Goal: Task Accomplishment & Management: Use online tool/utility

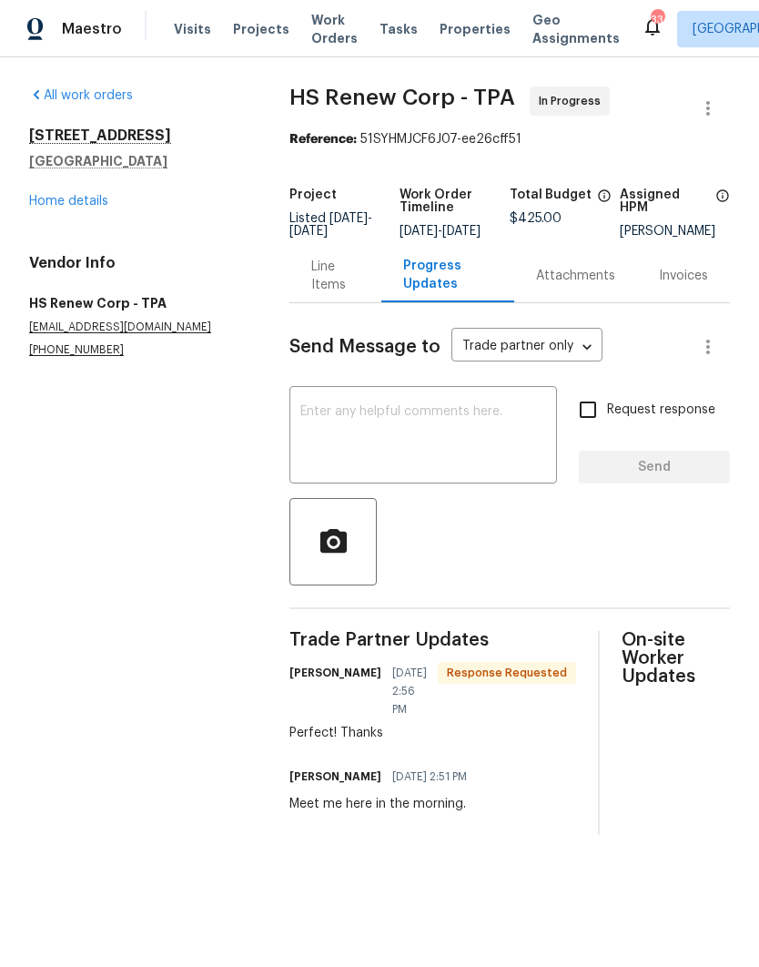
click at [56, 203] on link "Home details" at bounding box center [68, 201] width 79 height 13
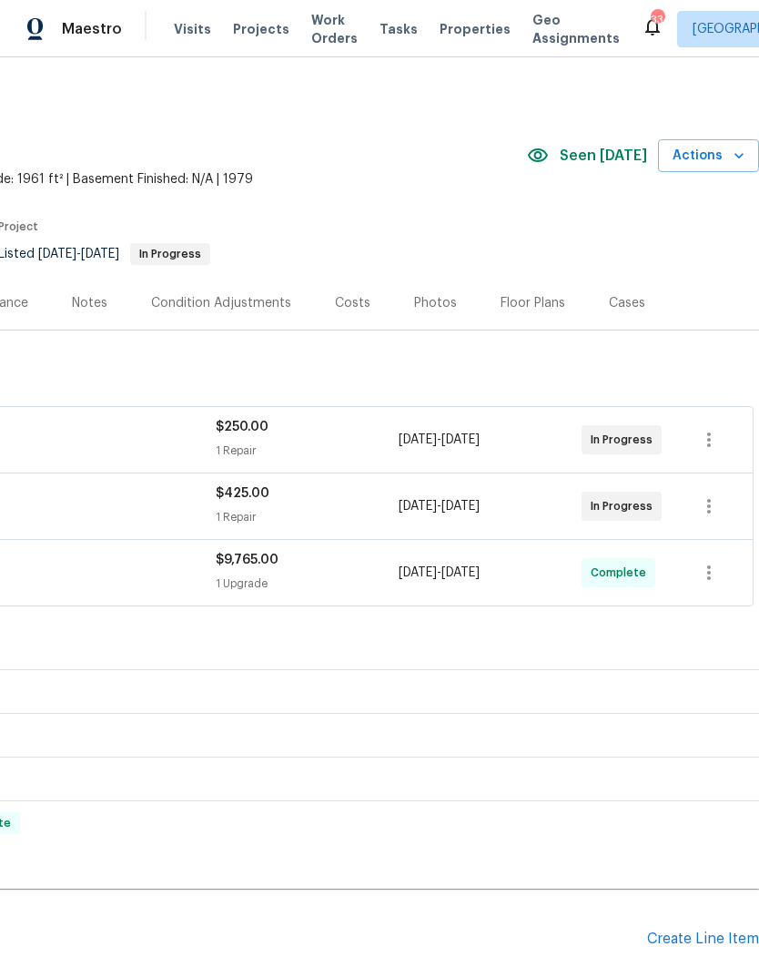
scroll to position [0, 269]
click at [726, 147] on span "Actions" at bounding box center [709, 156] width 72 height 23
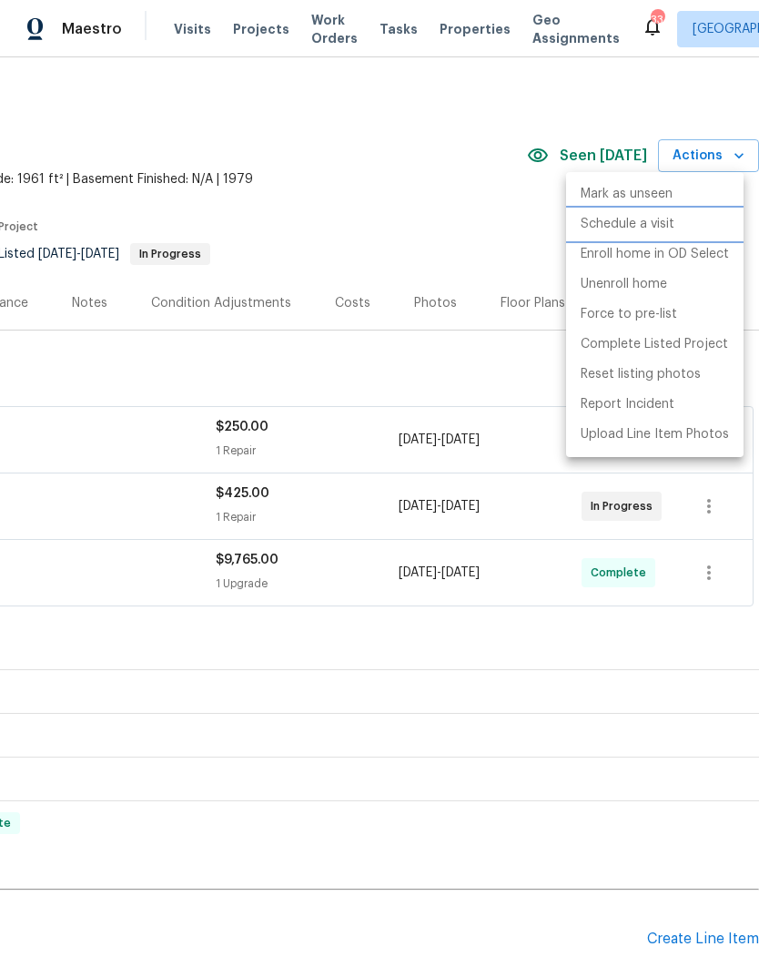
click at [667, 229] on p "Schedule a visit" at bounding box center [628, 224] width 94 height 19
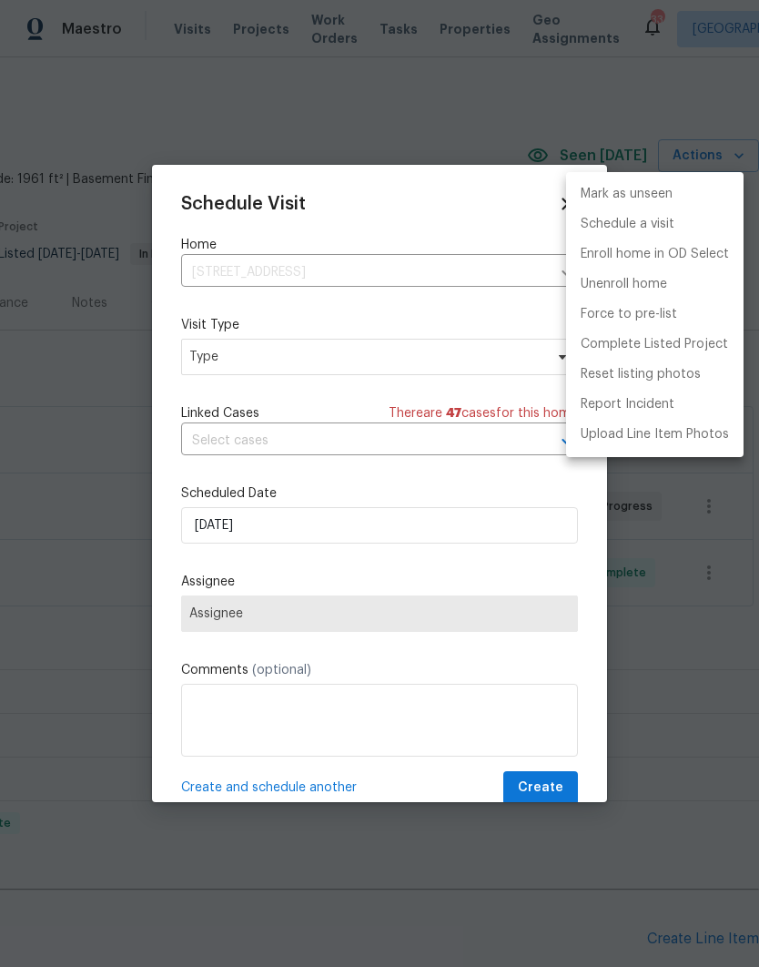
click at [194, 365] on div at bounding box center [379, 483] width 759 height 967
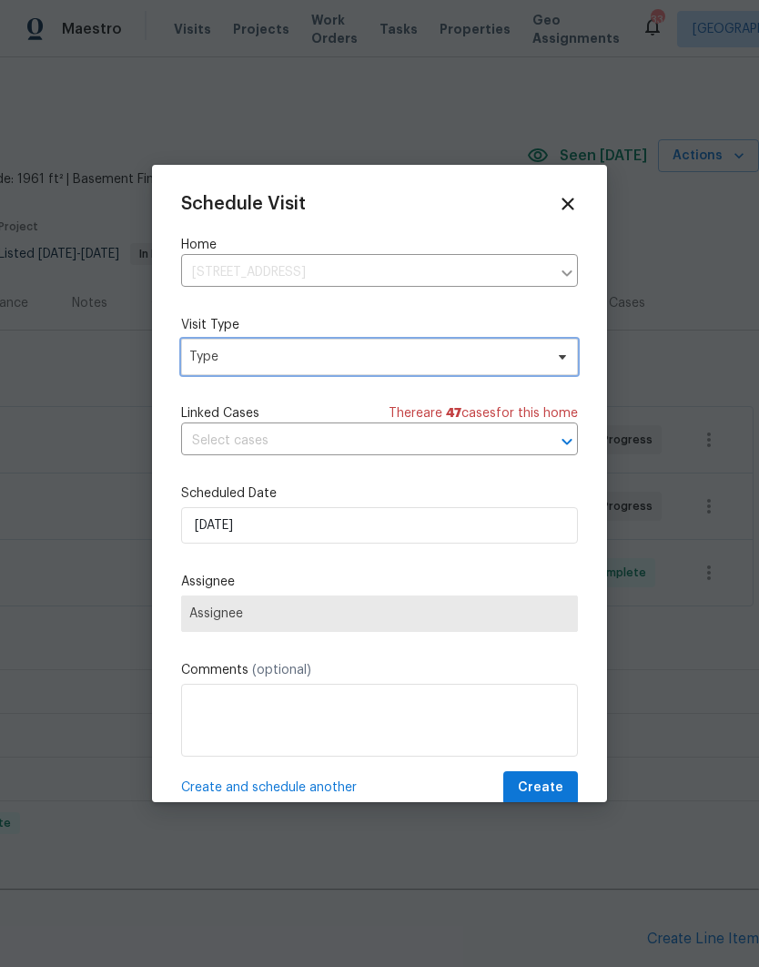
click at [191, 361] on span "Type" at bounding box center [366, 357] width 354 height 18
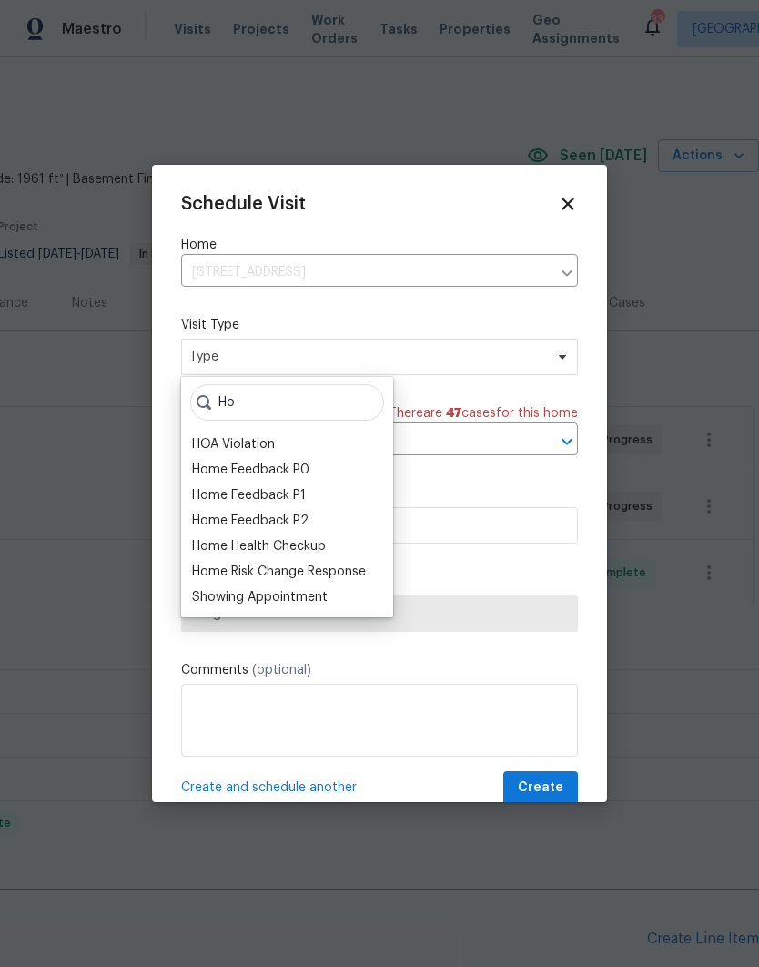
type input "H"
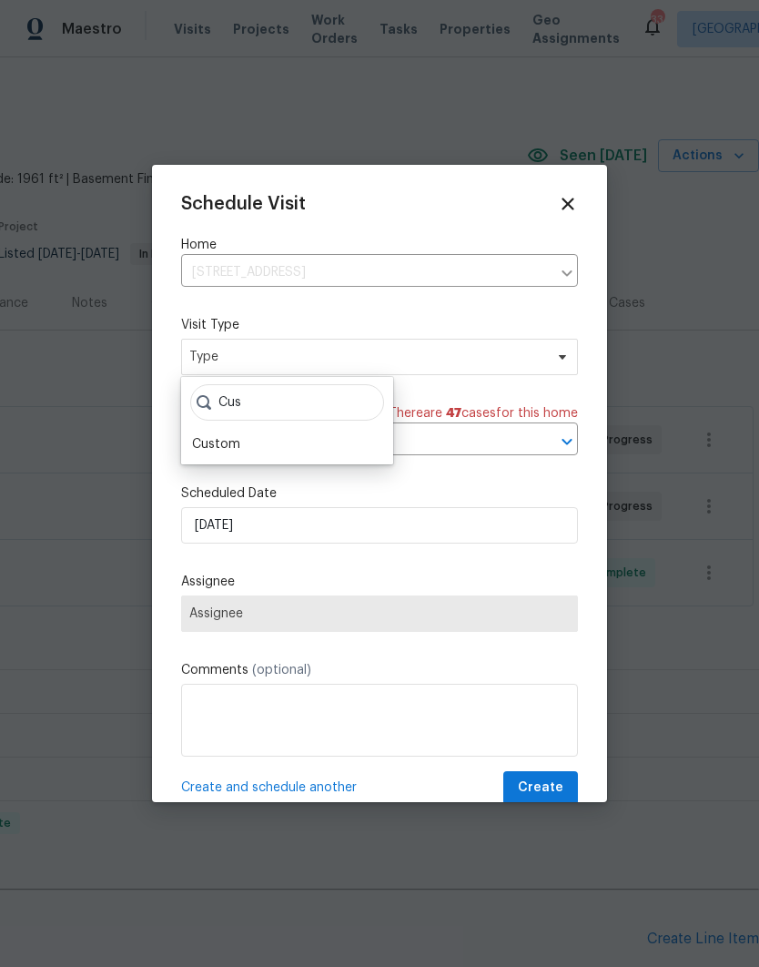
type input "Cus"
click at [208, 447] on div "Custom" at bounding box center [216, 444] width 48 height 18
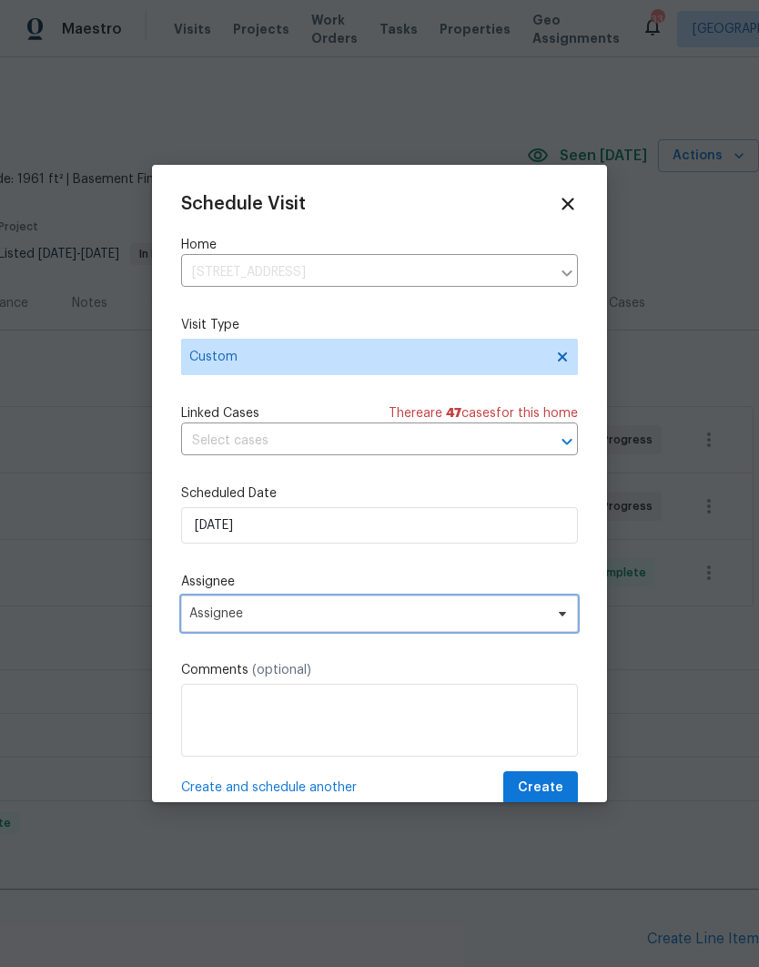
click at [197, 617] on span "Assignee" at bounding box center [367, 613] width 357 height 15
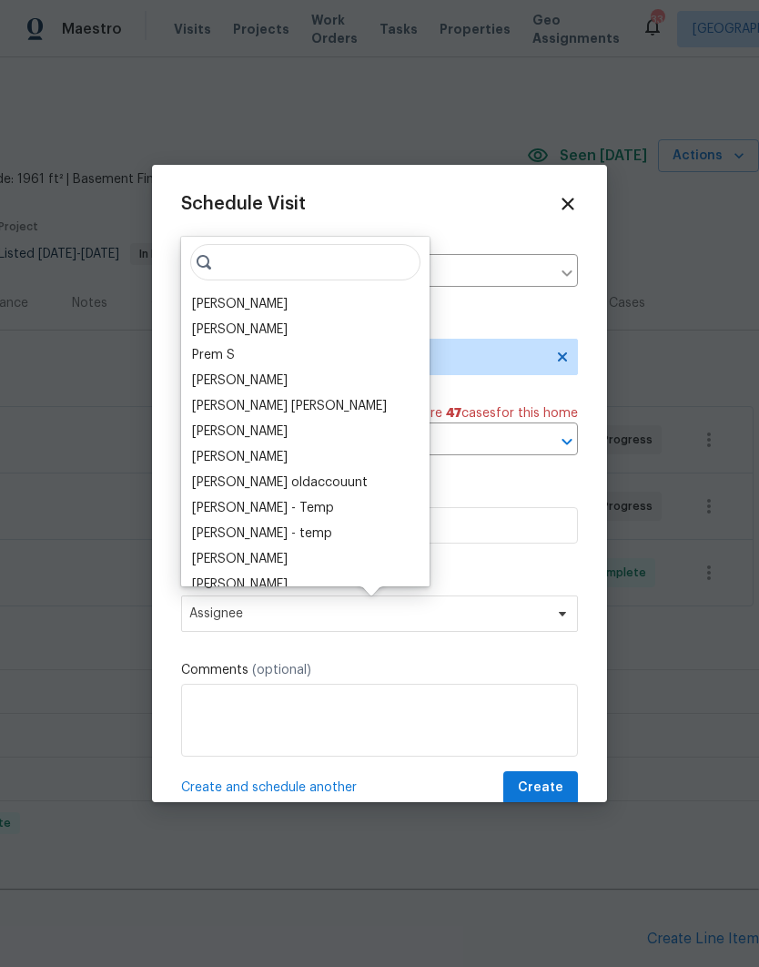
click at [194, 300] on div "[PERSON_NAME]" at bounding box center [240, 304] width 96 height 18
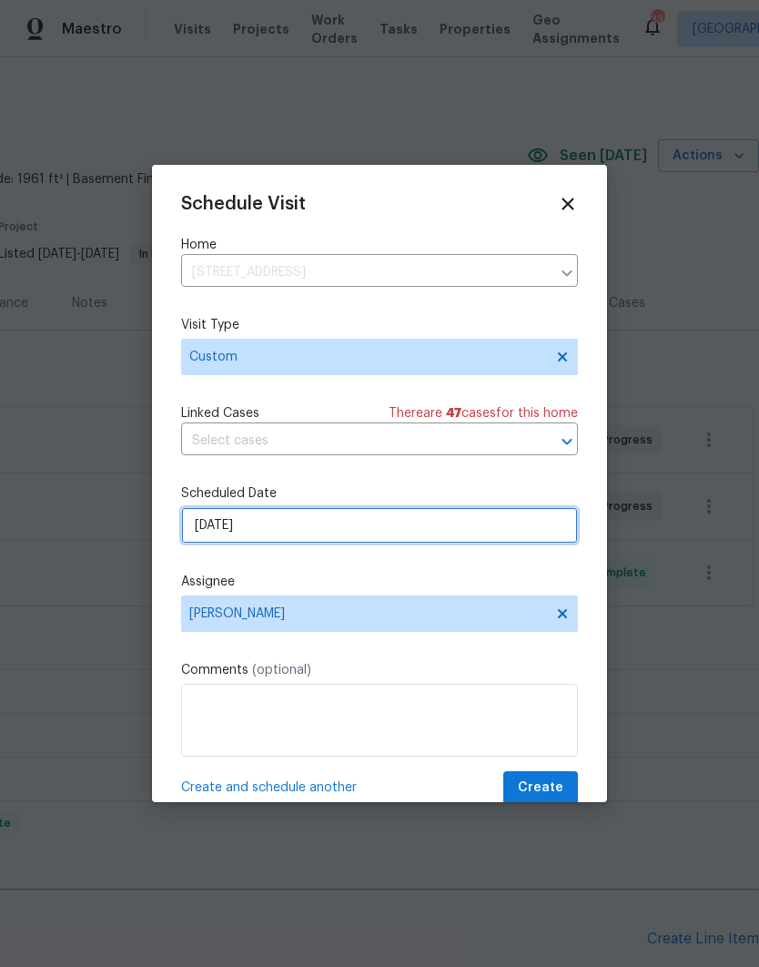
click at [209, 533] on input "[DATE]" at bounding box center [379, 525] width 397 height 36
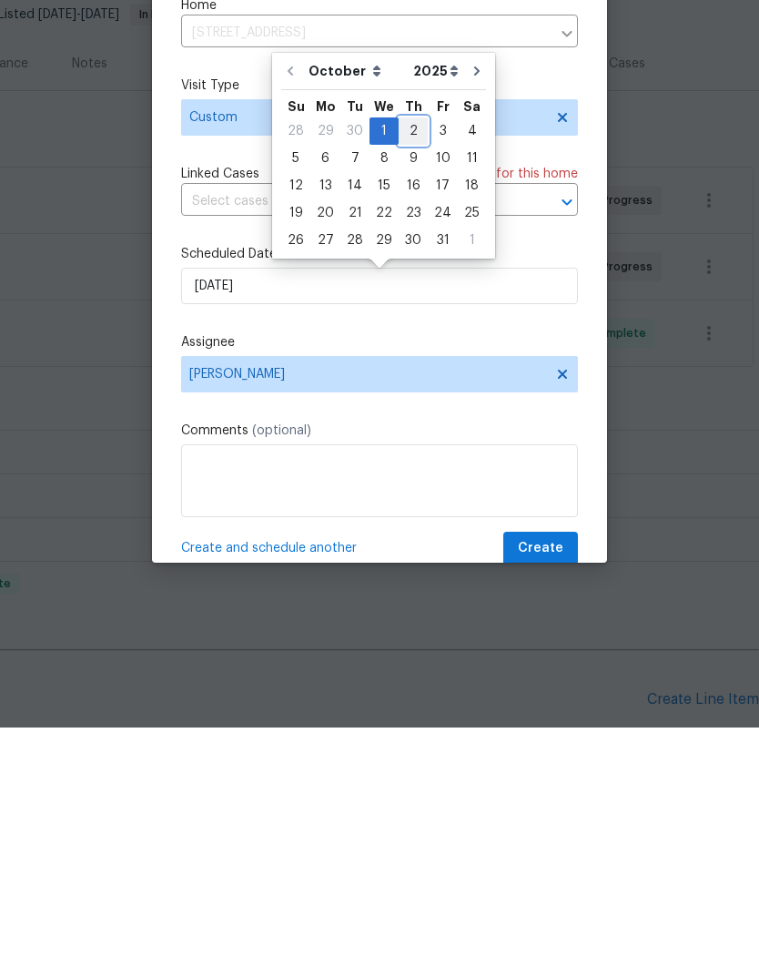
click at [403, 358] on div "2" at bounding box center [413, 370] width 29 height 25
type input "10/2/2025"
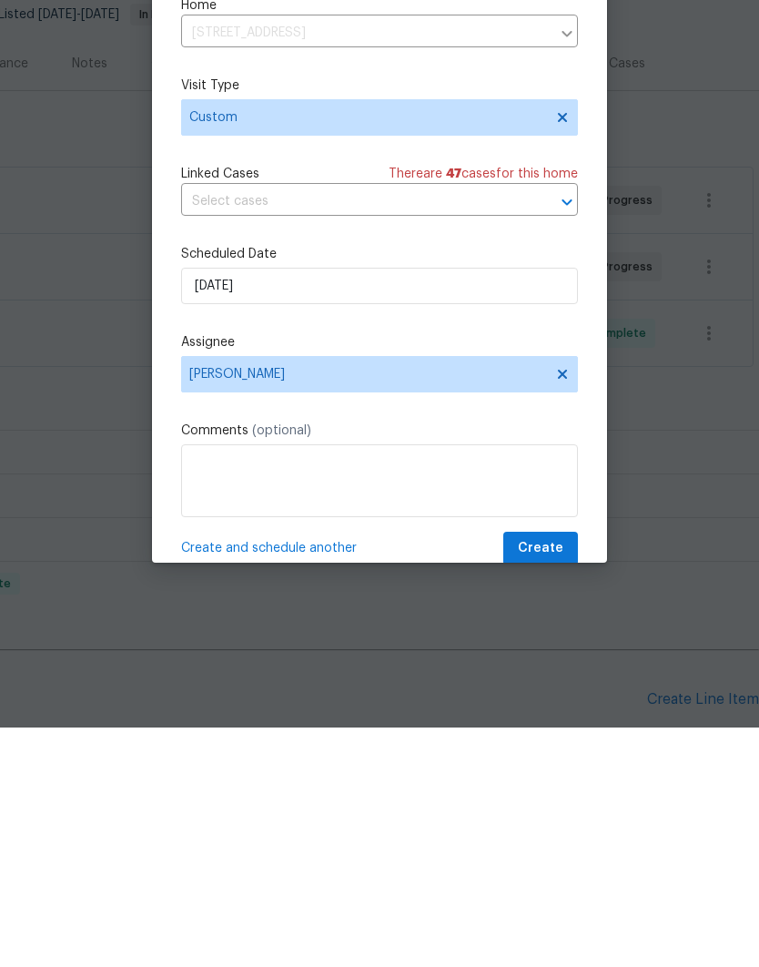
scroll to position [73, 0]
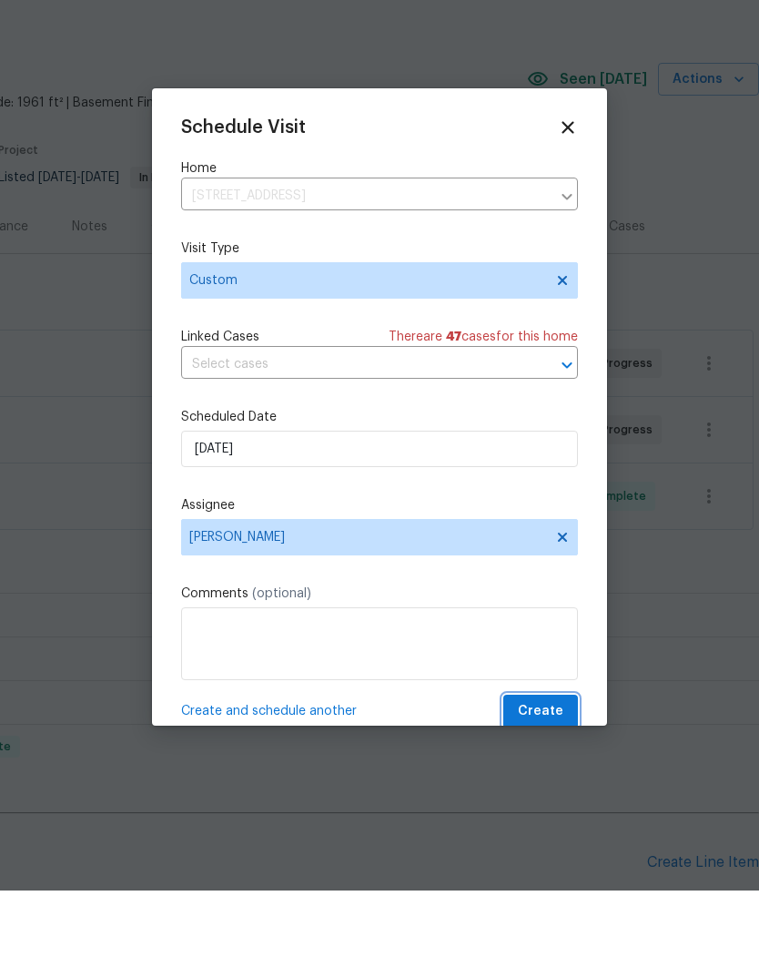
click at [543, 777] on span "Create" at bounding box center [541, 788] width 46 height 23
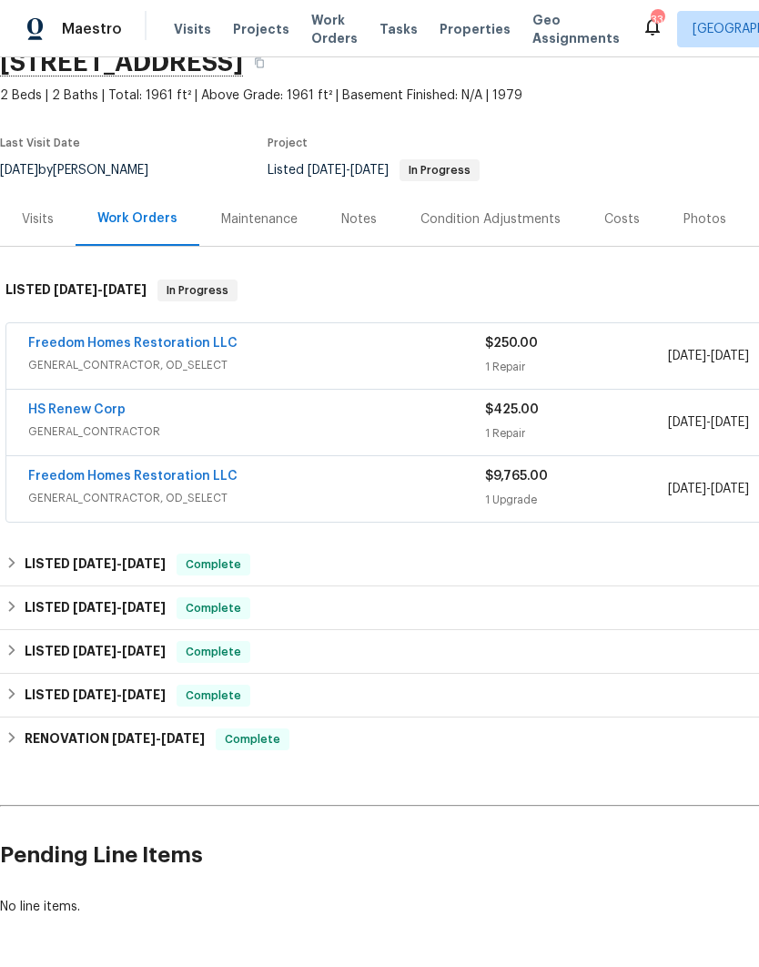
scroll to position [83, 0]
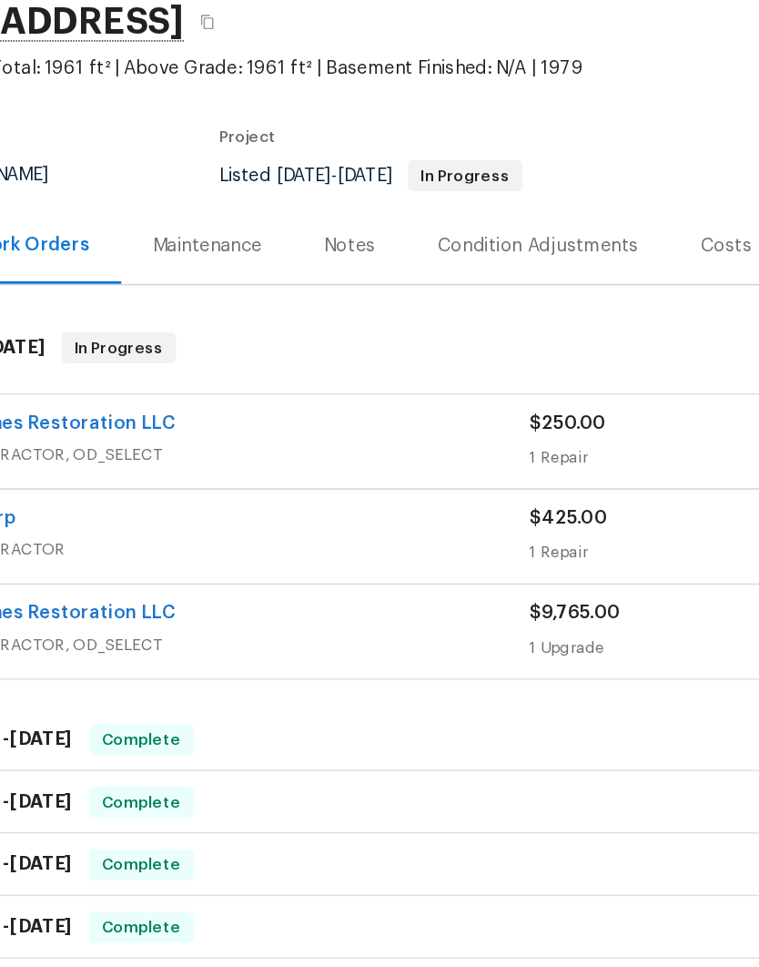
scroll to position [-7, 4]
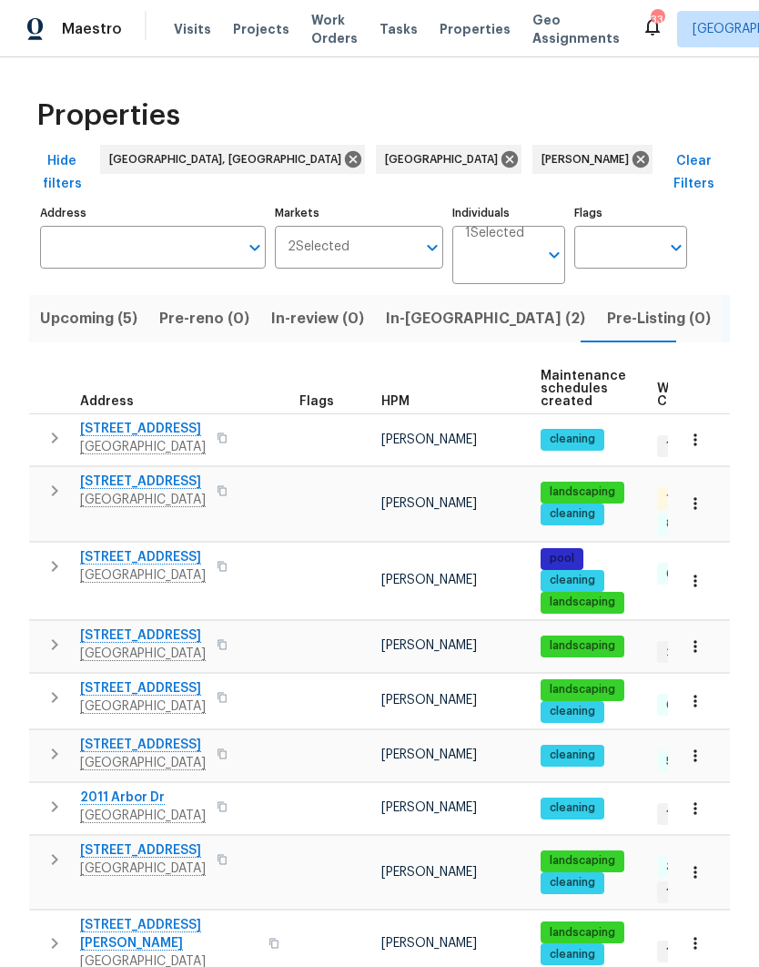
click at [435, 306] on span "In-reno (2)" at bounding box center [485, 318] width 199 height 25
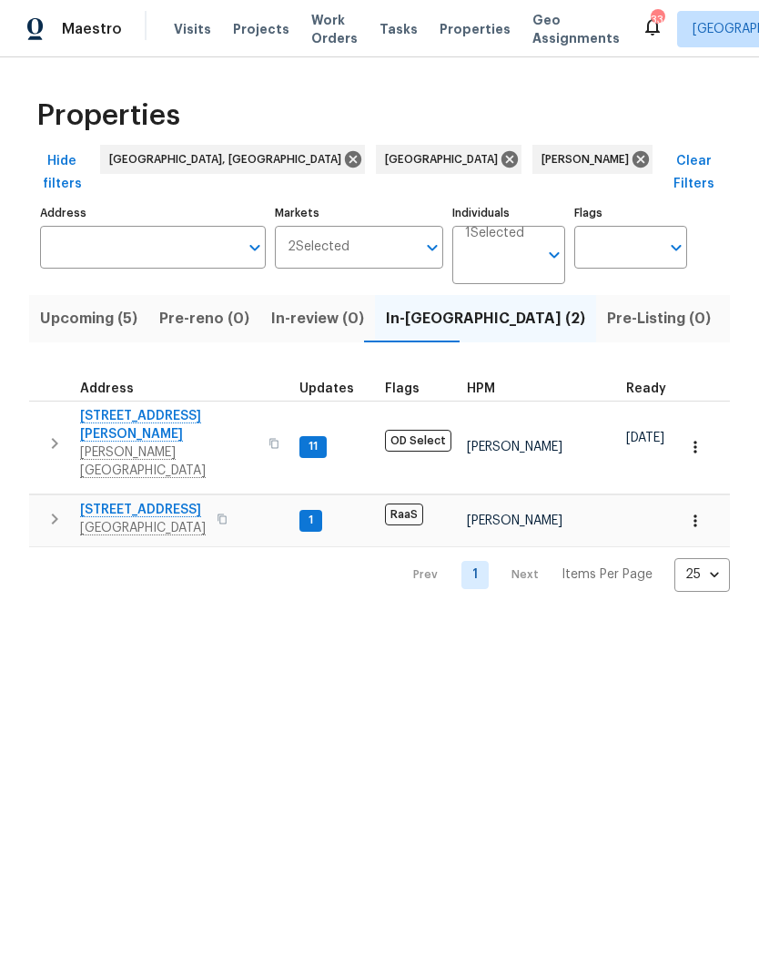
click at [105, 501] on span "7640 Blue Spring Dr" at bounding box center [143, 510] width 126 height 18
click at [71, 306] on span "Upcoming (5)" at bounding box center [88, 318] width 97 height 25
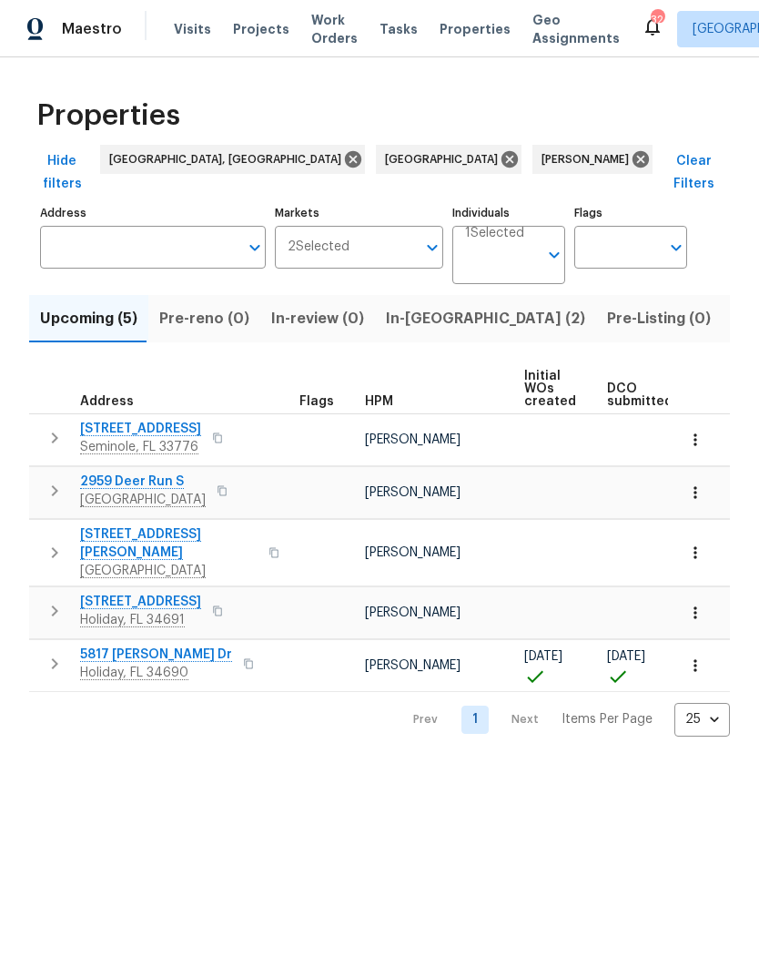
click at [238, 651] on button "button" at bounding box center [249, 663] width 22 height 25
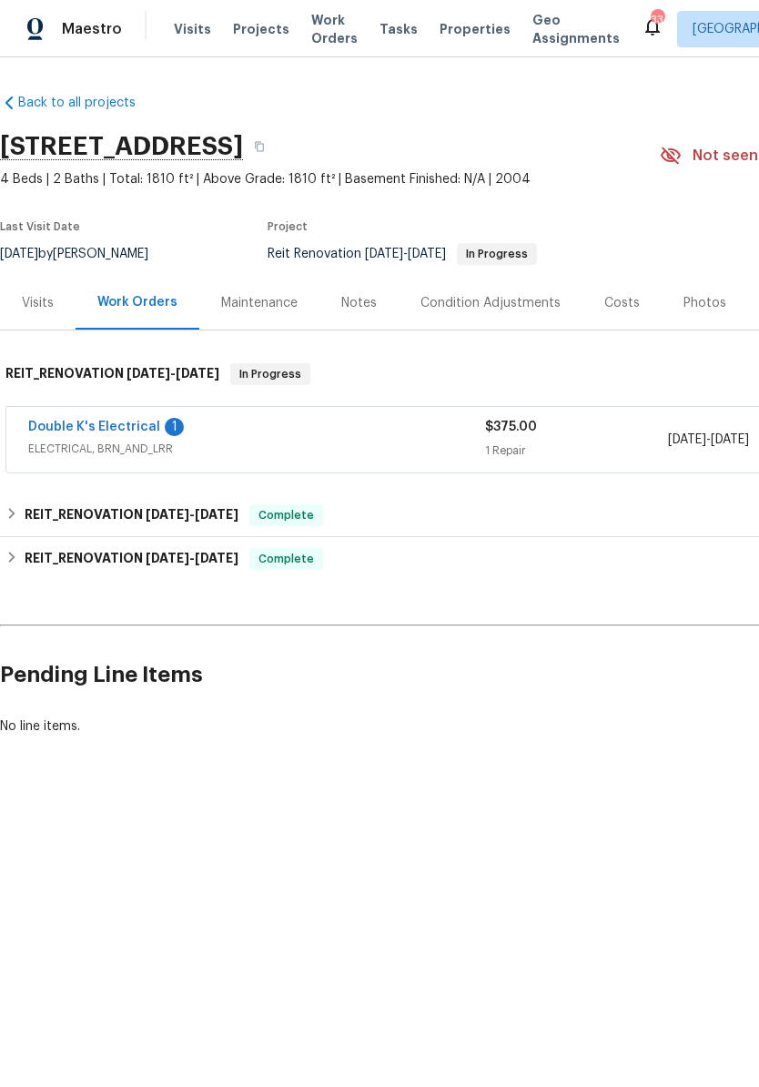
click at [56, 424] on link "Double K's Electrical" at bounding box center [94, 427] width 132 height 13
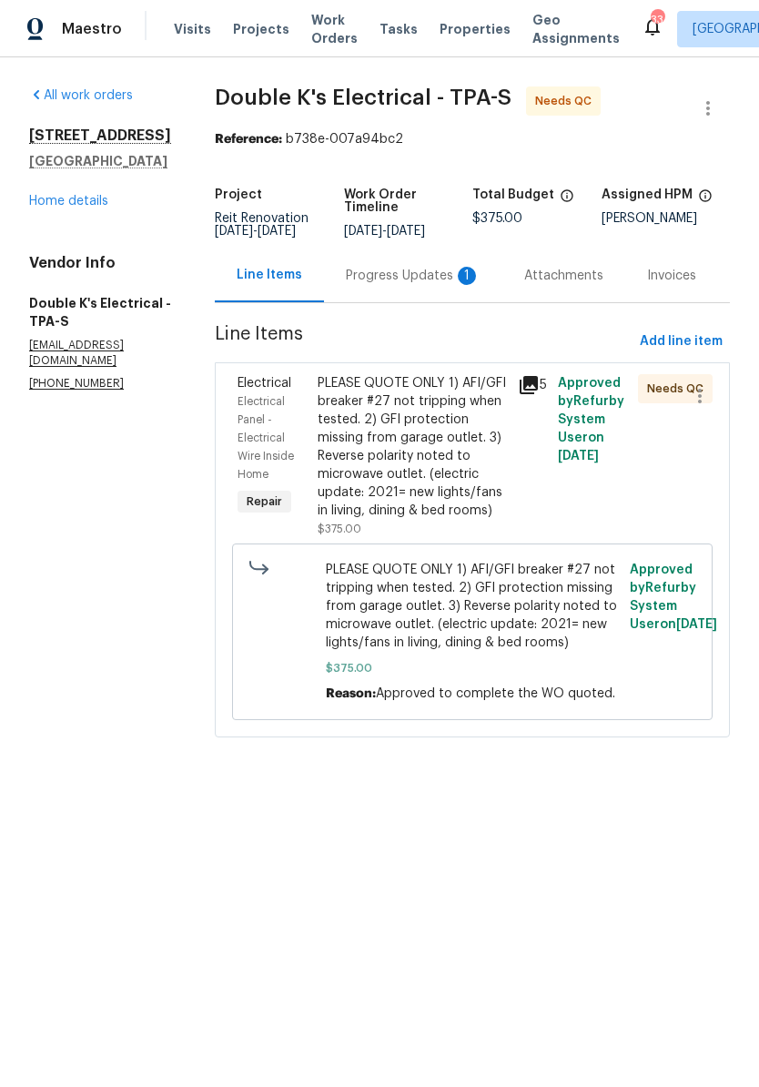
click at [435, 285] on div "Progress Updates 1" at bounding box center [413, 276] width 135 height 18
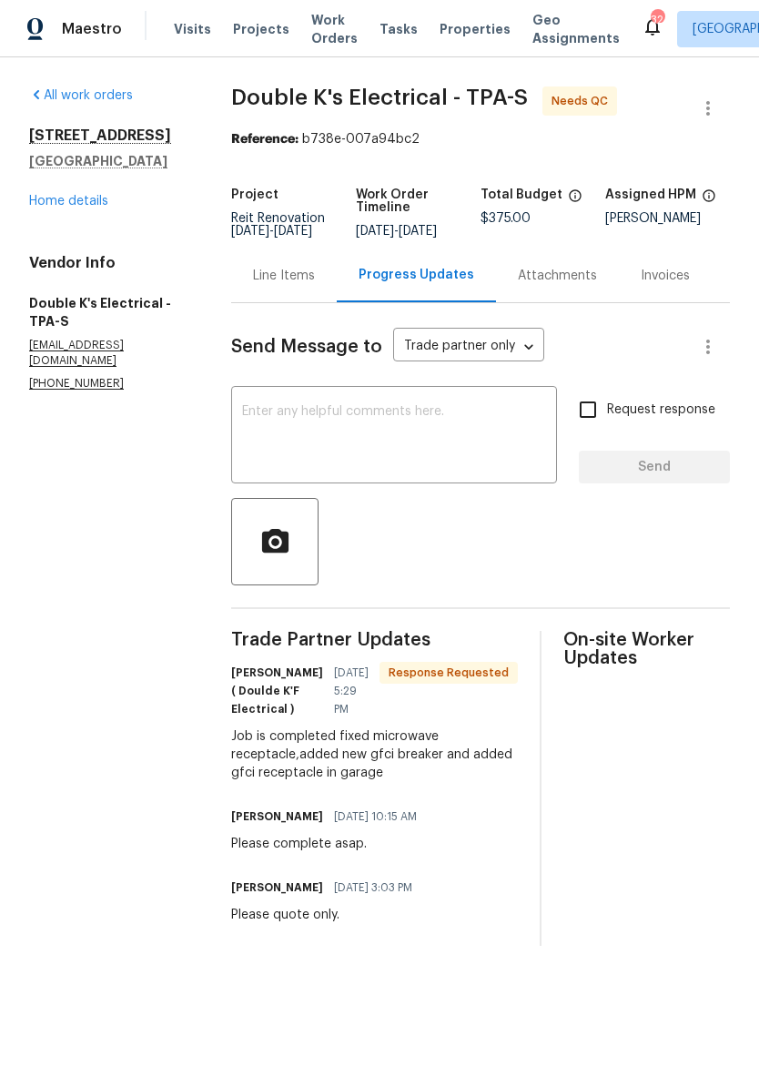
click at [320, 294] on div "Line Items" at bounding box center [284, 276] width 106 height 54
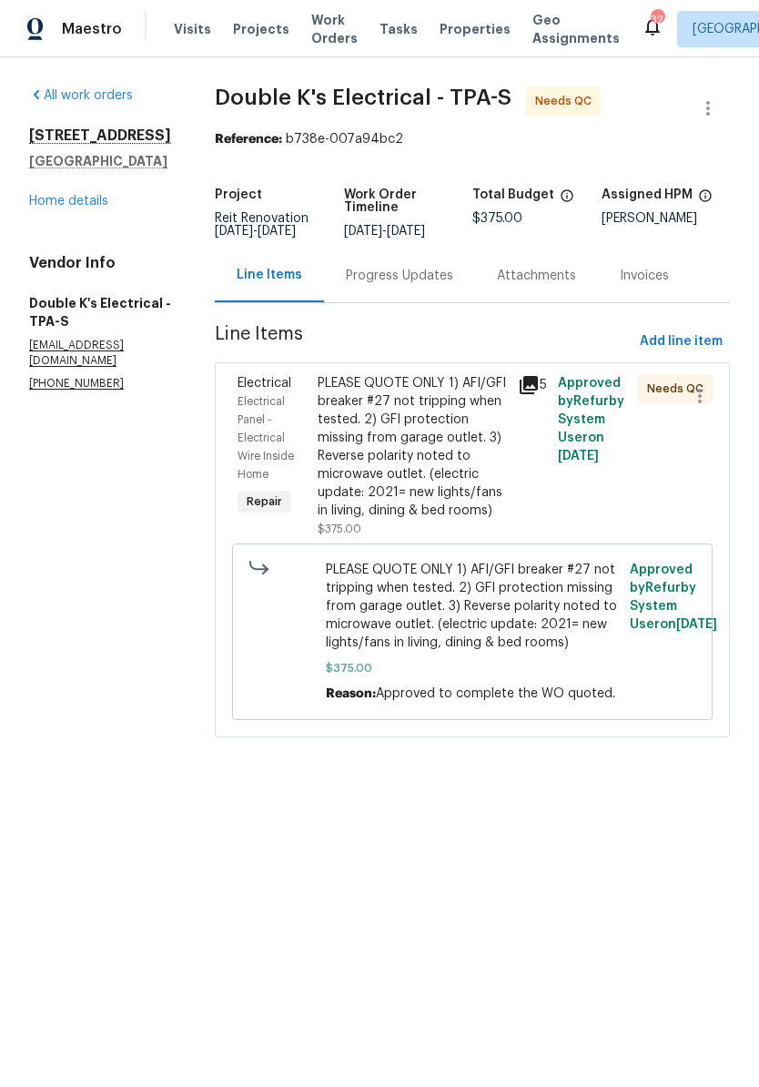
click at [510, 646] on span "PLEASE QUOTE ONLY 1) AFI/GFI breaker #27 not tripping when tested. 2) GFI prote…" at bounding box center [473, 606] width 294 height 91
click at [436, 520] on div "PLEASE QUOTE ONLY 1) AFI/GFI breaker #27 not tripping when tested. 2) GFI prote…" at bounding box center [412, 447] width 189 height 146
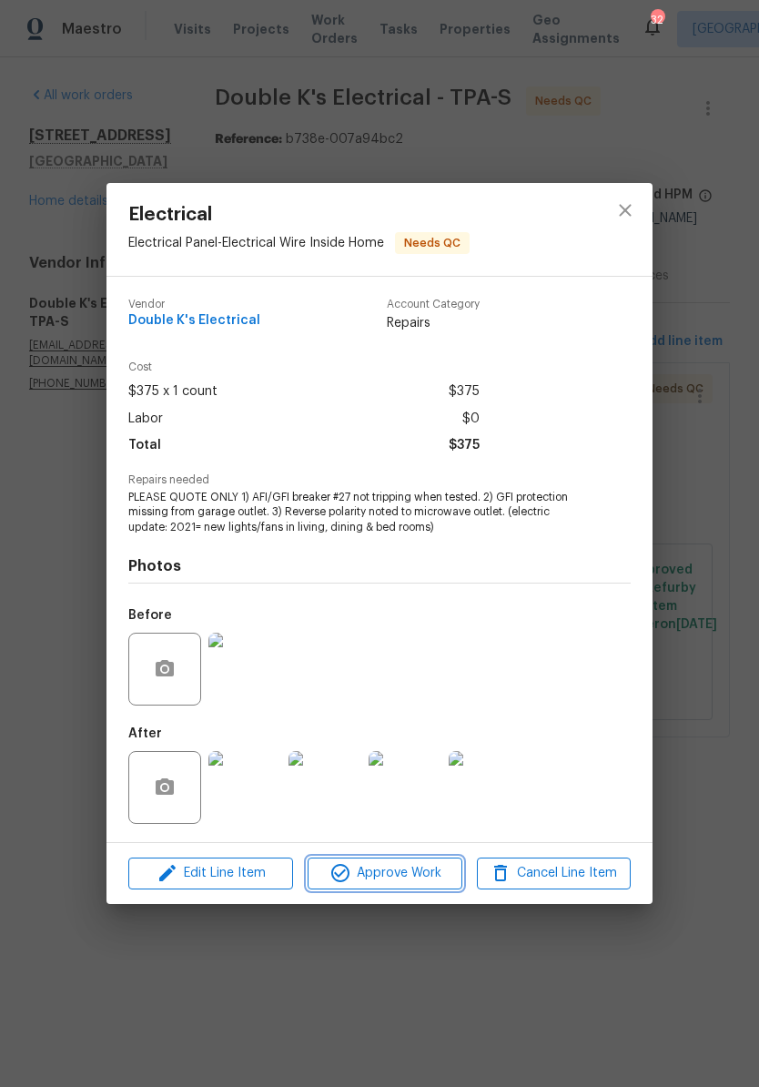
click at [425, 874] on span "Approve Work" at bounding box center [384, 873] width 143 height 23
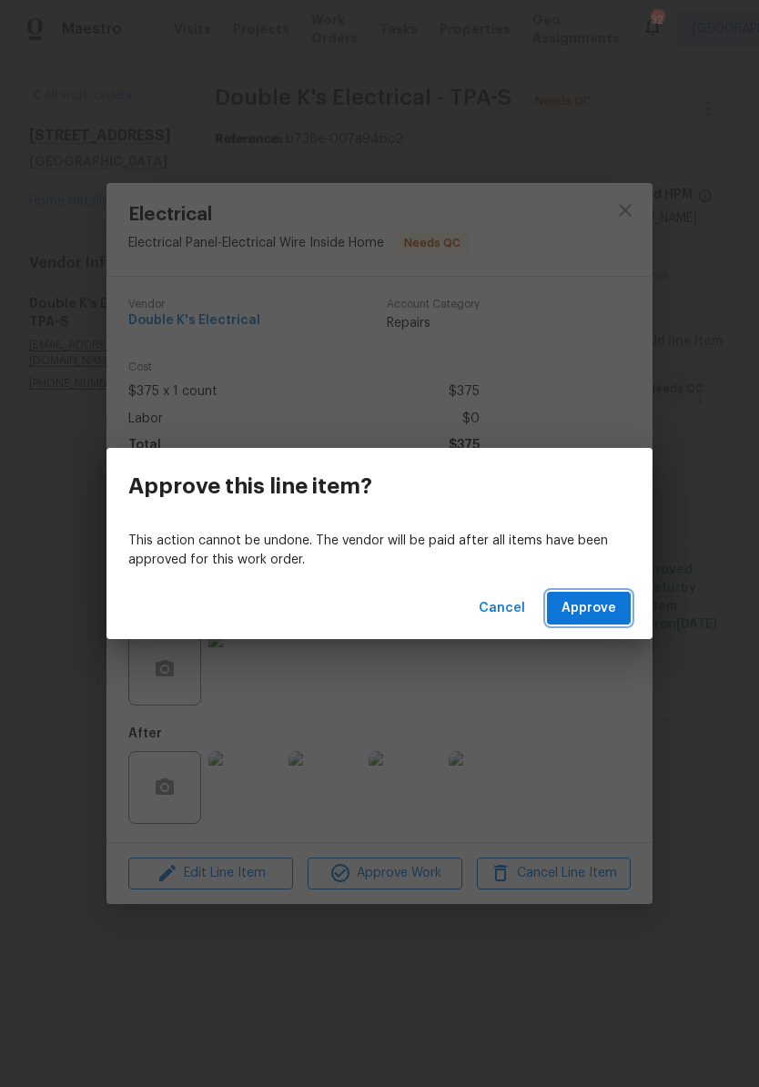
click at [623, 609] on button "Approve" at bounding box center [589, 609] width 84 height 34
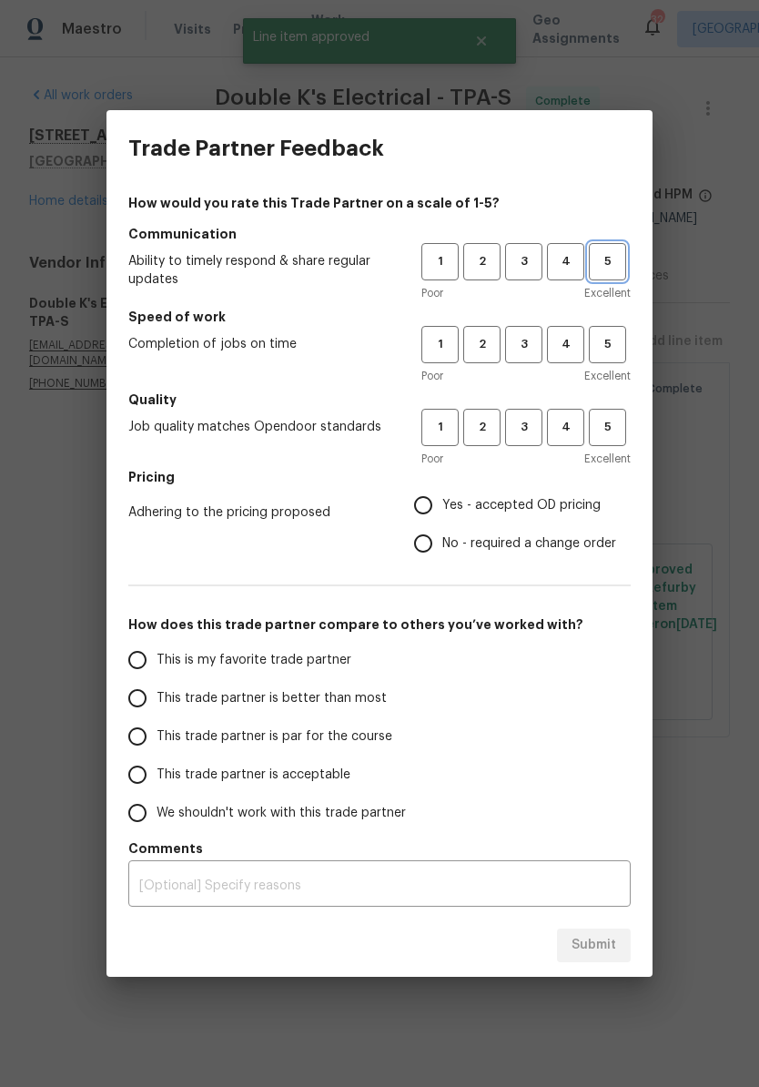
click at [599, 256] on span "5" at bounding box center [608, 261] width 34 height 21
click at [611, 340] on span "5" at bounding box center [608, 344] width 34 height 21
click at [610, 416] on button "5" at bounding box center [607, 427] width 37 height 37
click at [442, 497] on input "Yes - accepted OD pricing" at bounding box center [423, 505] width 38 height 38
radio input "true"
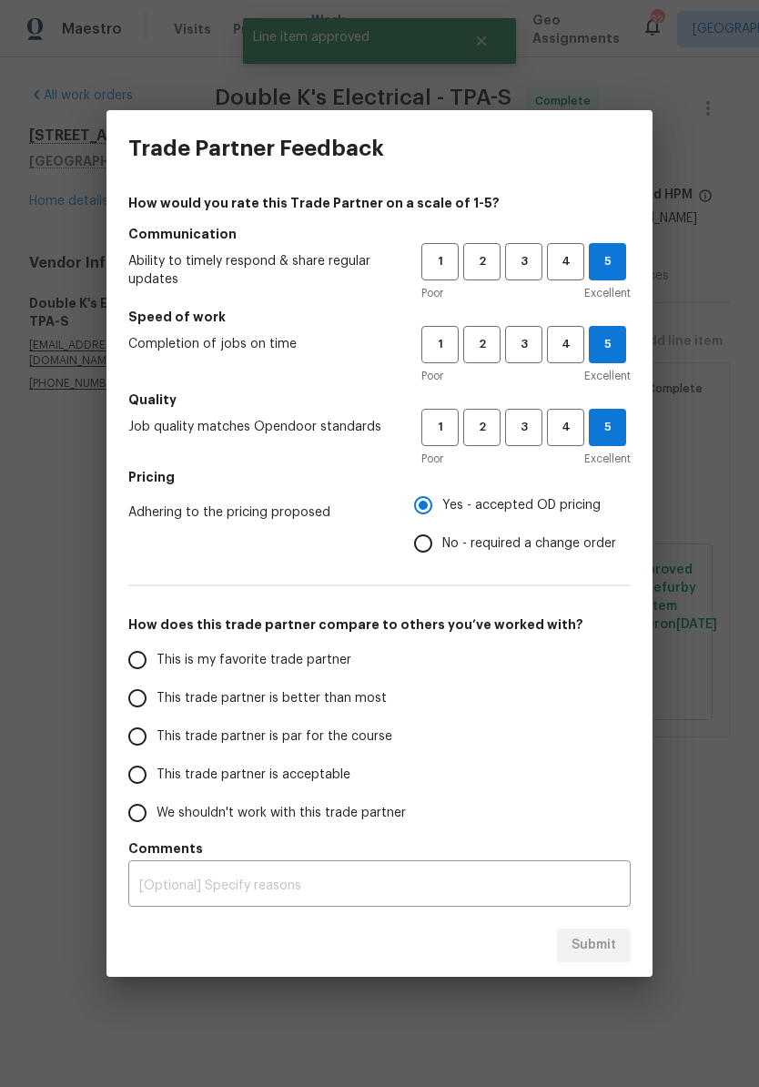
click at [135, 654] on input "This is my favorite trade partner" at bounding box center [137, 660] width 38 height 38
click at [602, 940] on span "Submit" at bounding box center [594, 945] width 45 height 23
radio input "true"
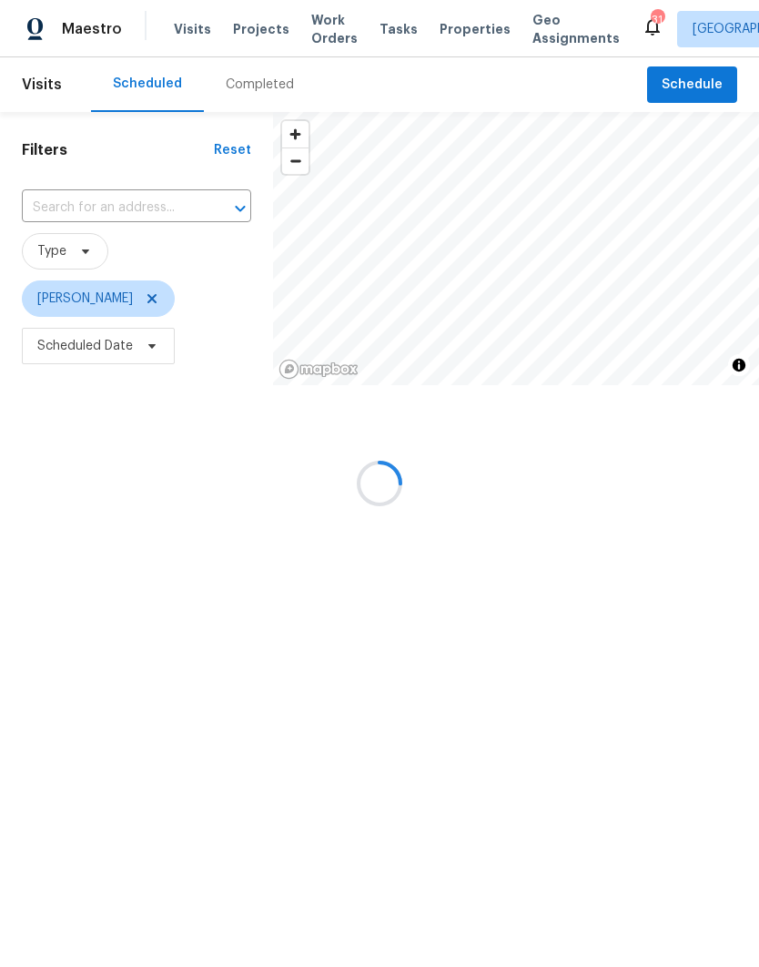
click at [50, 215] on input "text" at bounding box center [111, 208] width 178 height 28
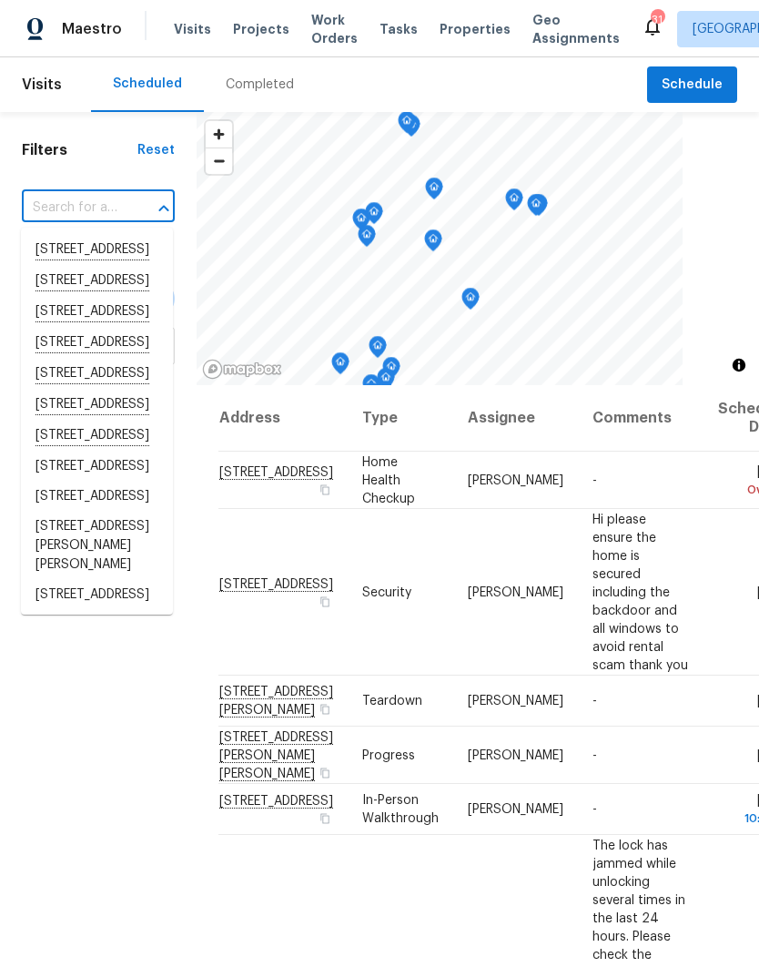
click at [51, 215] on input "text" at bounding box center [73, 208] width 102 height 28
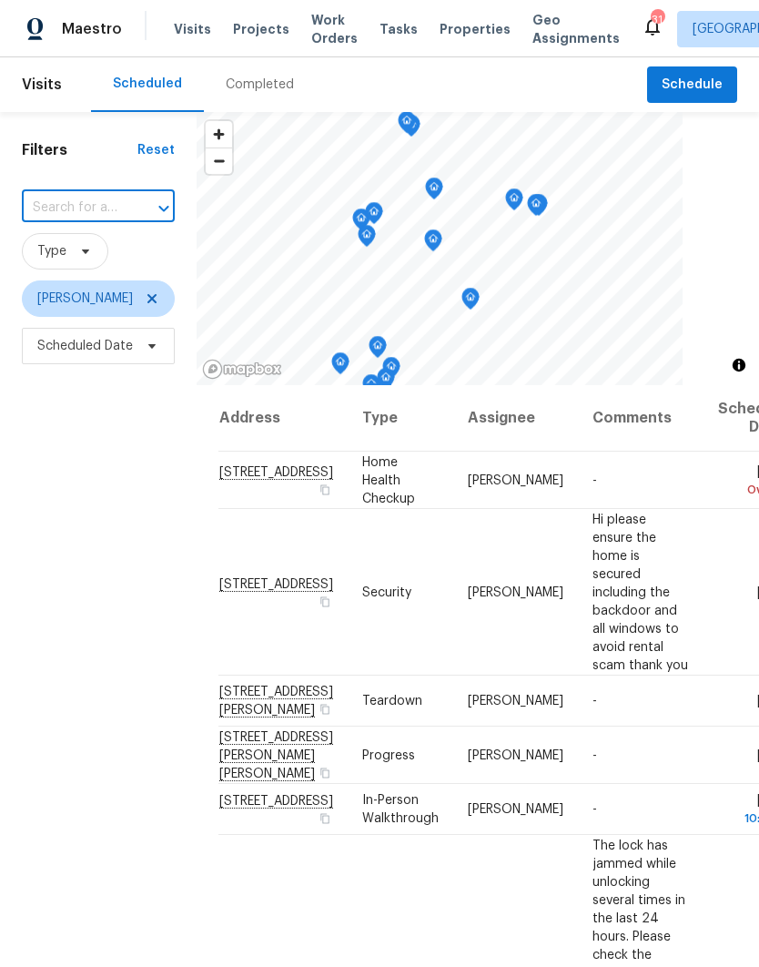
paste input "[STREET_ADDRESS][PERSON_NAME][PERSON_NAME]"
type input "[STREET_ADDRESS][PERSON_NAME][PERSON_NAME]"
click at [65, 269] on li "[STREET_ADDRESS][PERSON_NAME][PERSON_NAME]" at bounding box center [97, 269] width 152 height 68
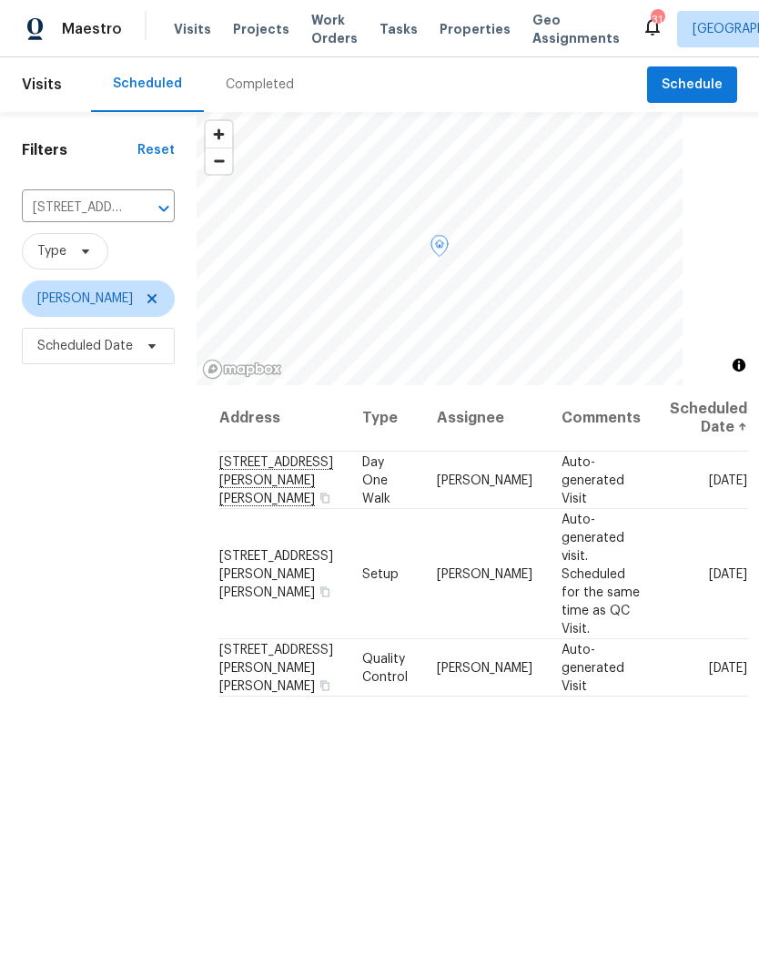
click at [0, 0] on icon at bounding box center [0, 0] width 0 height 0
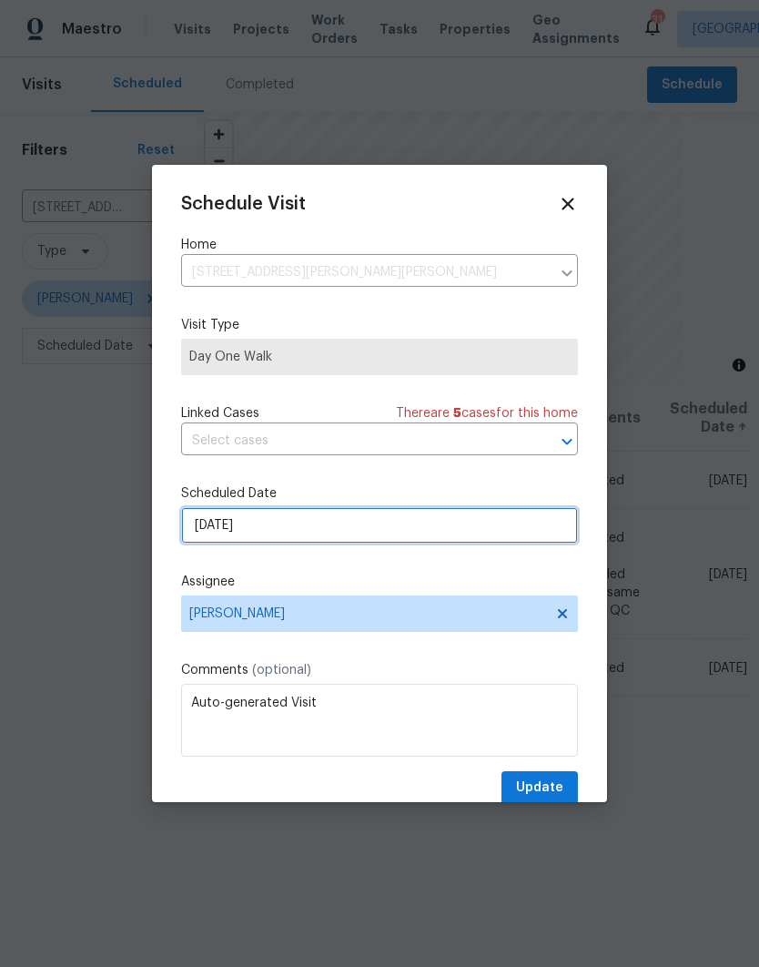
click at [205, 529] on input "[DATE]" at bounding box center [379, 525] width 397 height 36
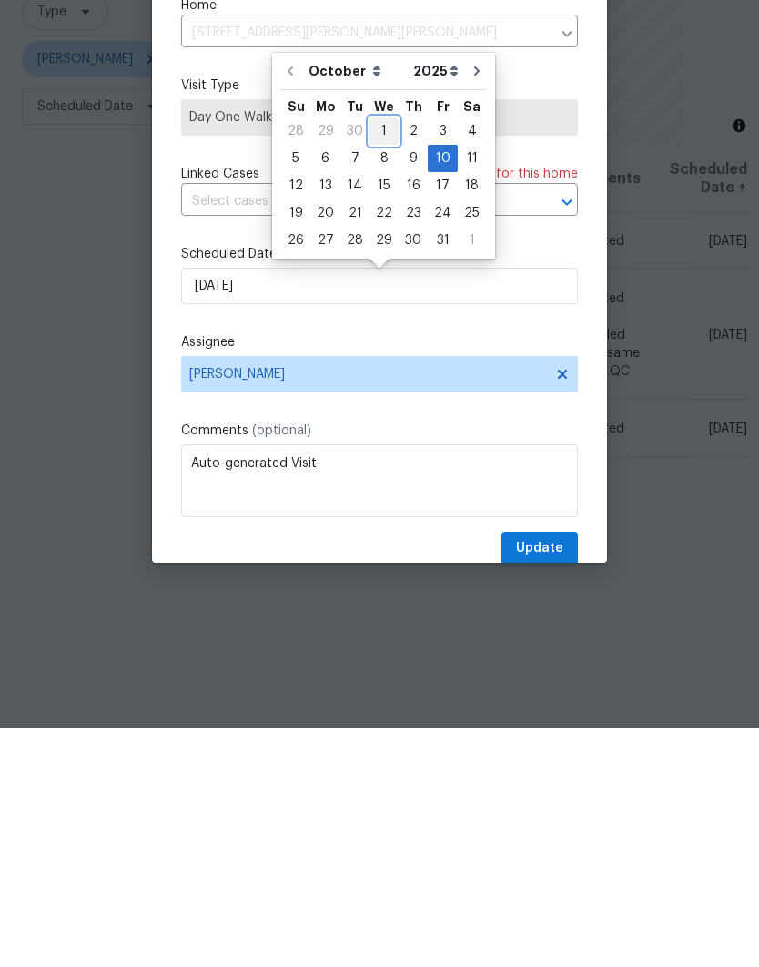
click at [378, 358] on div "1" at bounding box center [384, 370] width 29 height 25
type input "[DATE]"
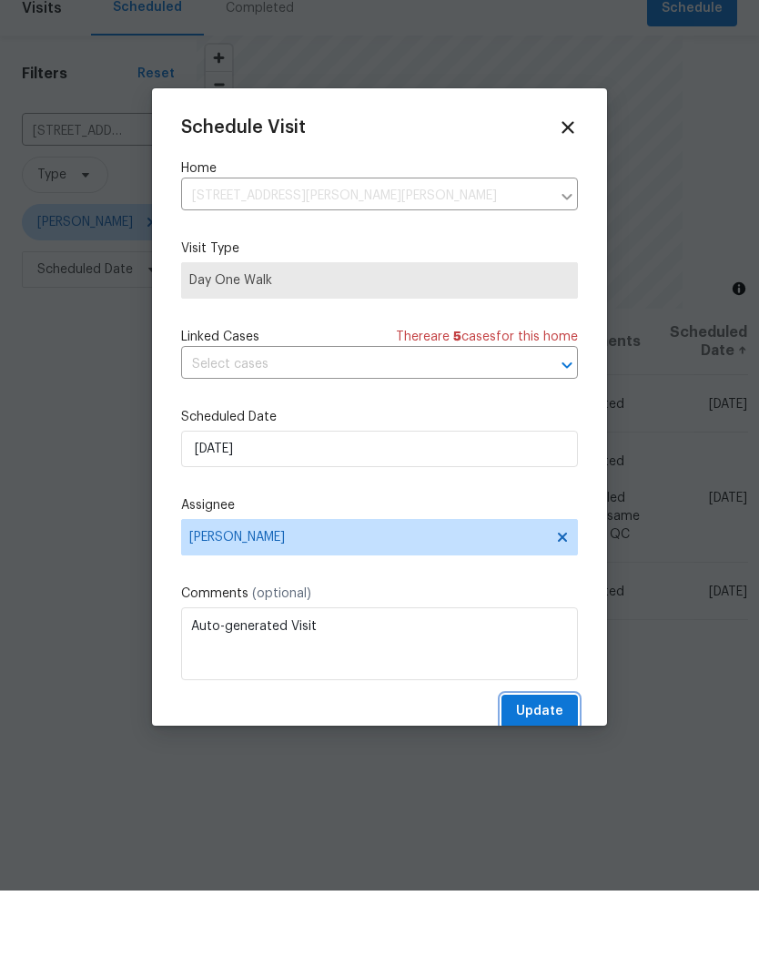
click at [547, 777] on span "Update" at bounding box center [539, 788] width 47 height 23
